Goal: Navigation & Orientation: Find specific page/section

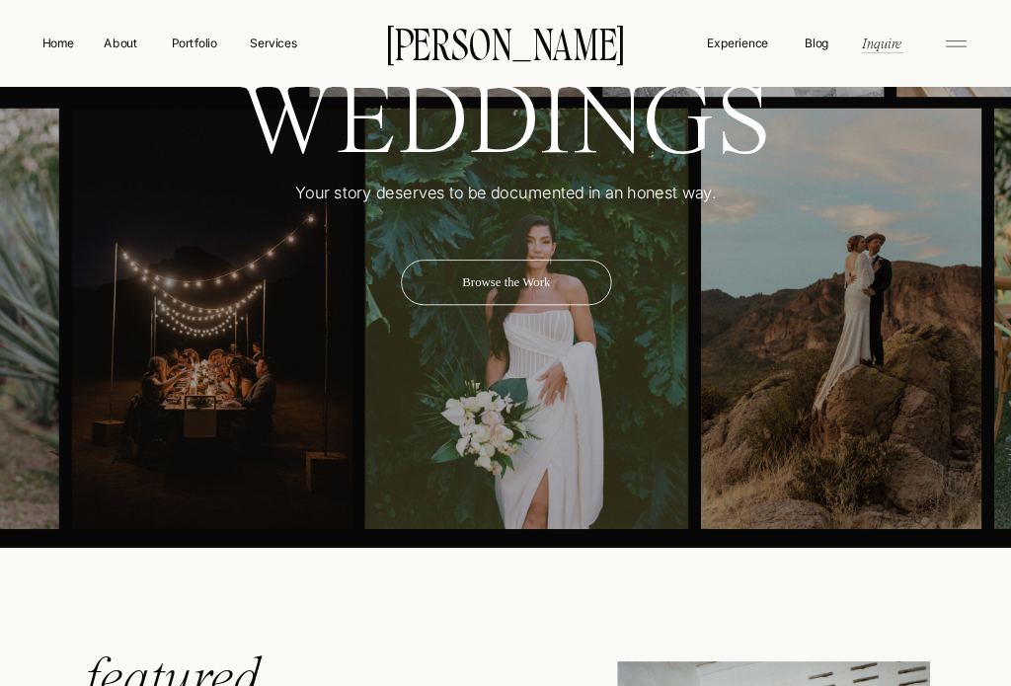
scroll to position [5654, 0]
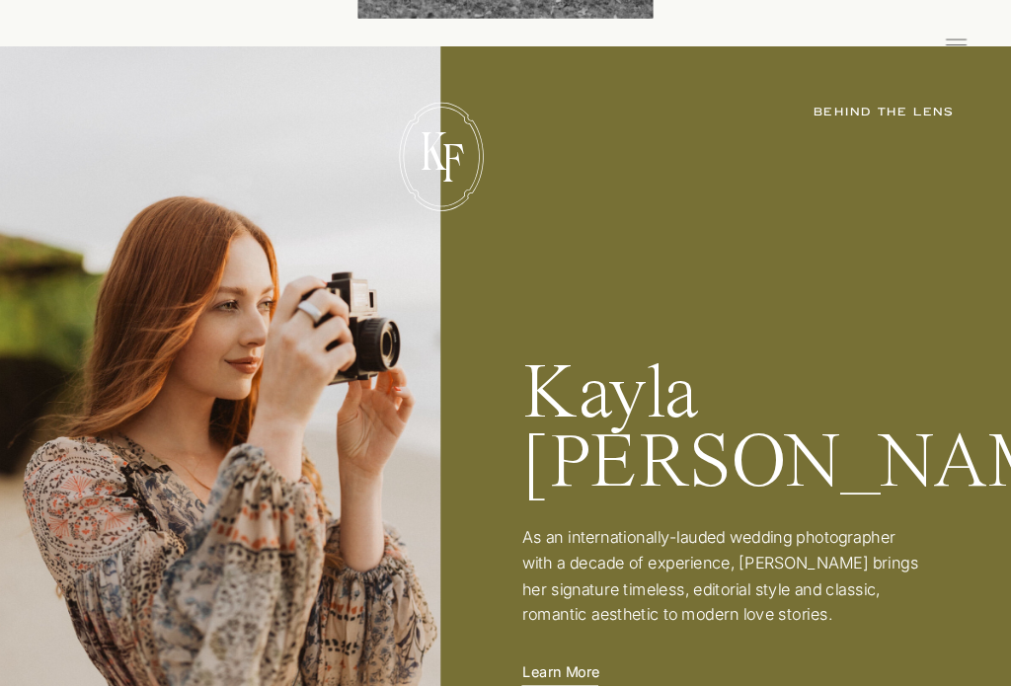
scroll to position [2626, 0]
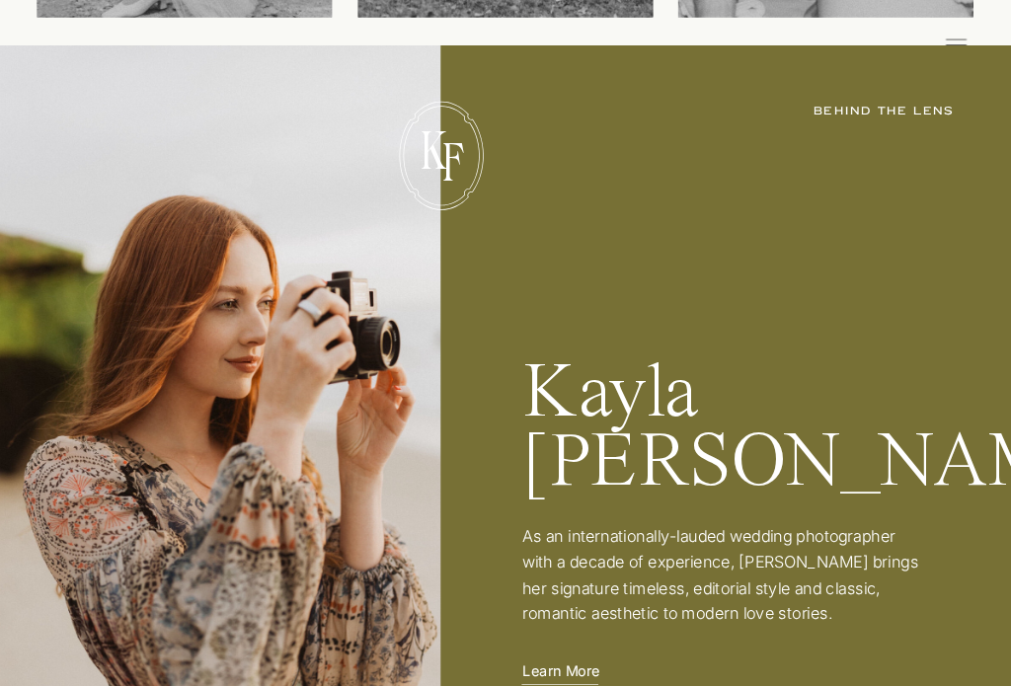
click at [592, 678] on p "Learn More" at bounding box center [565, 670] width 86 height 18
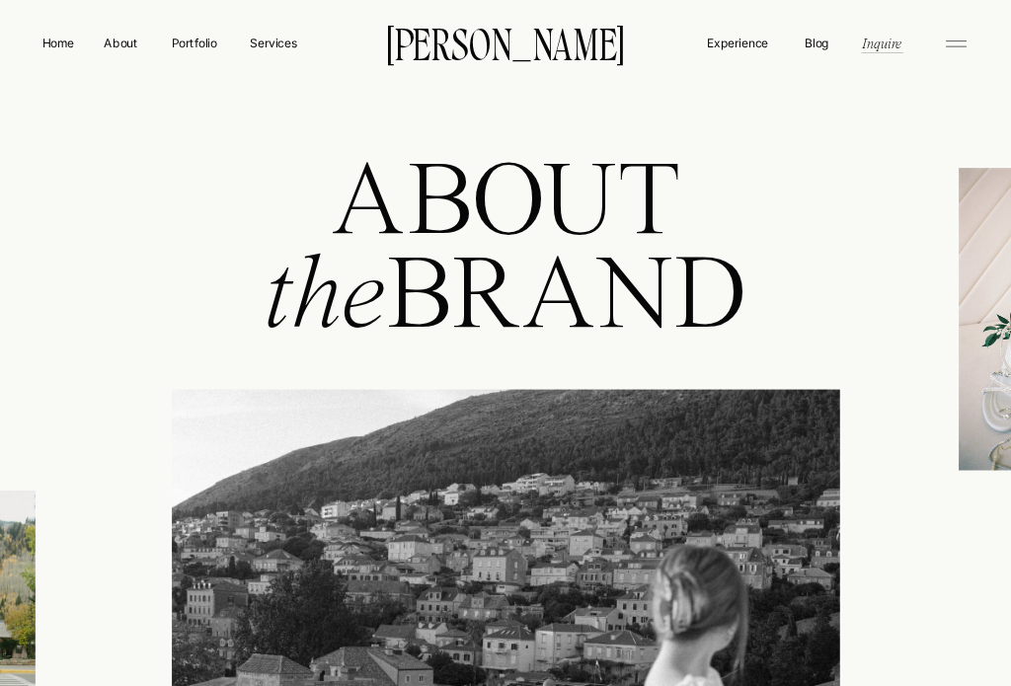
click at [205, 39] on nav "Portfolio" at bounding box center [194, 43] width 60 height 18
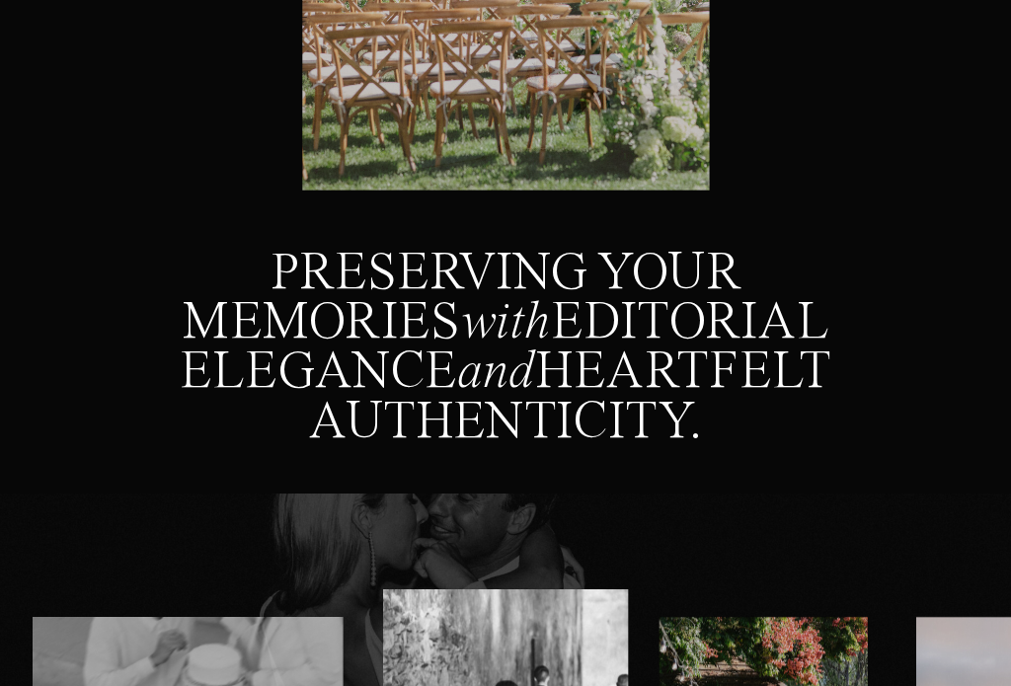
scroll to position [887, 0]
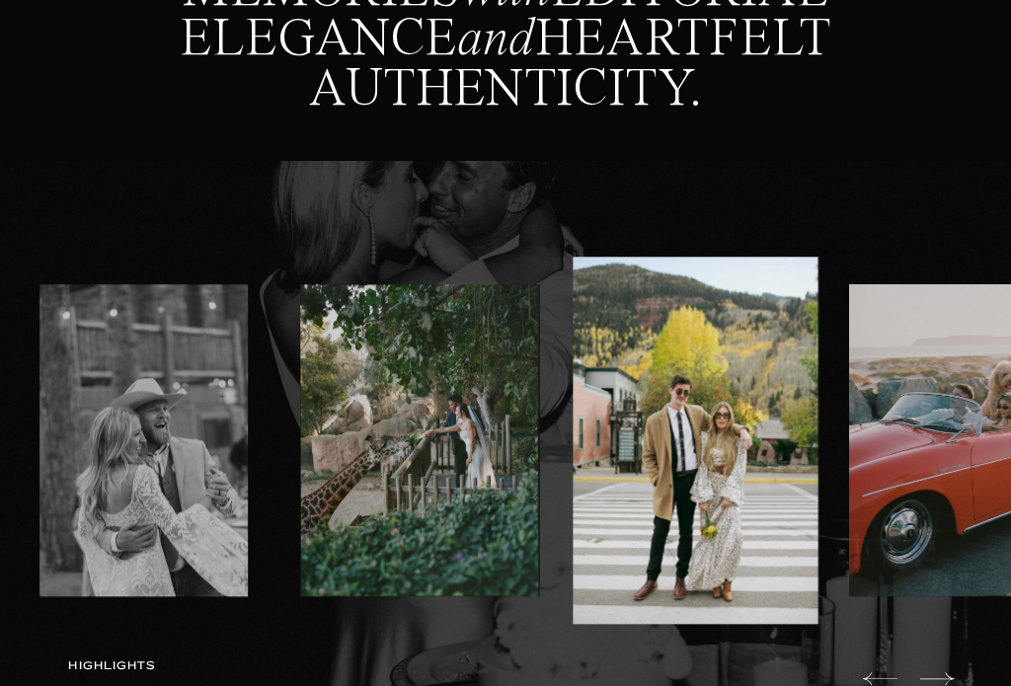
click at [987, 537] on img at bounding box center [954, 441] width 211 height 312
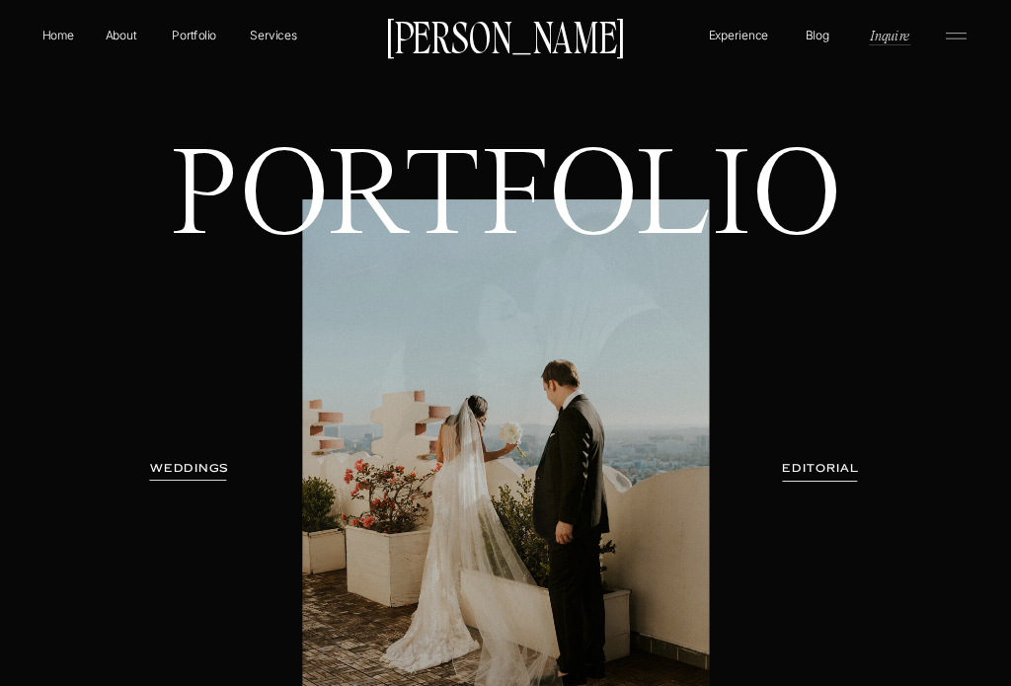
scroll to position [0, 0]
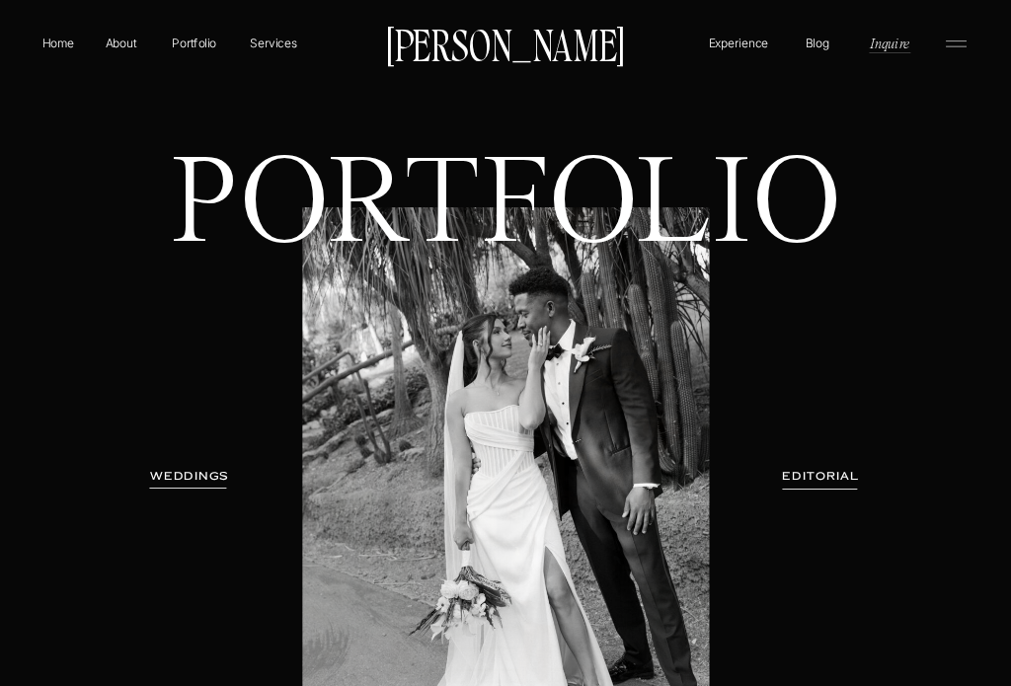
click at [285, 47] on p "Services" at bounding box center [273, 43] width 49 height 18
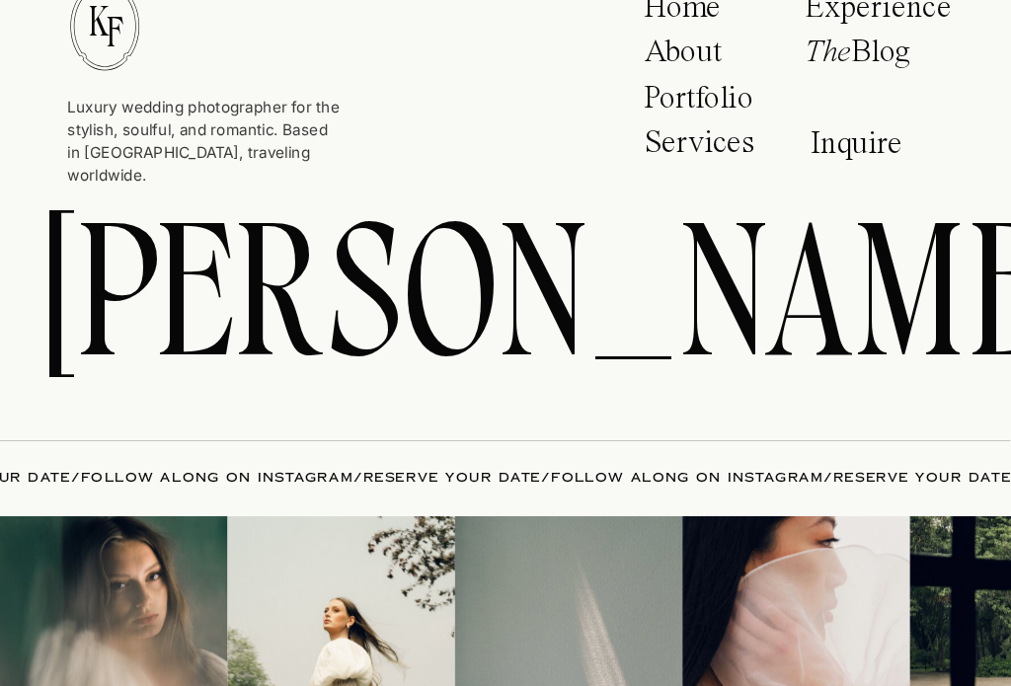
scroll to position [7336, 0]
